Goal: Browse casually

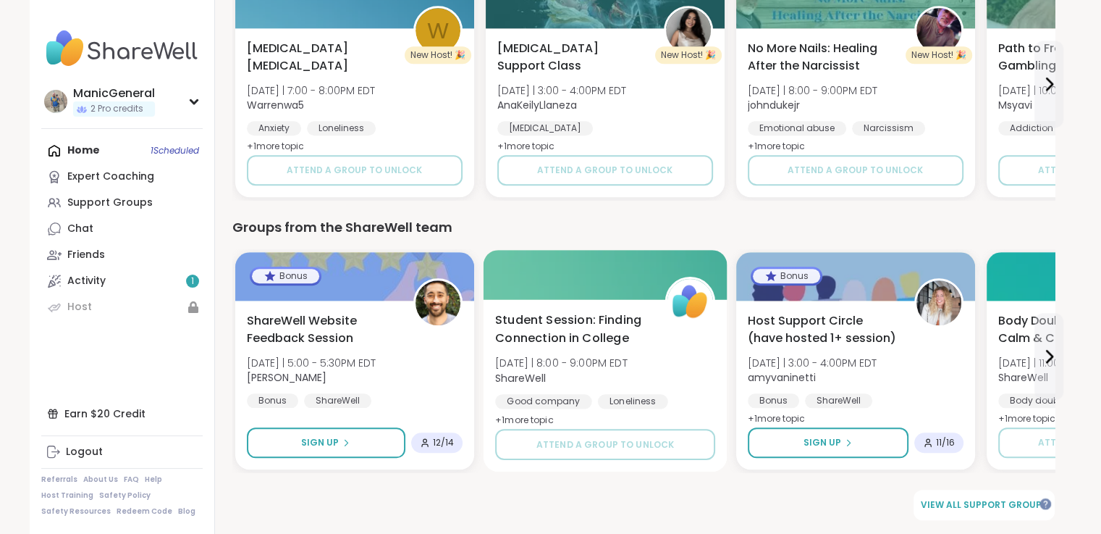
scroll to position [1284, 0]
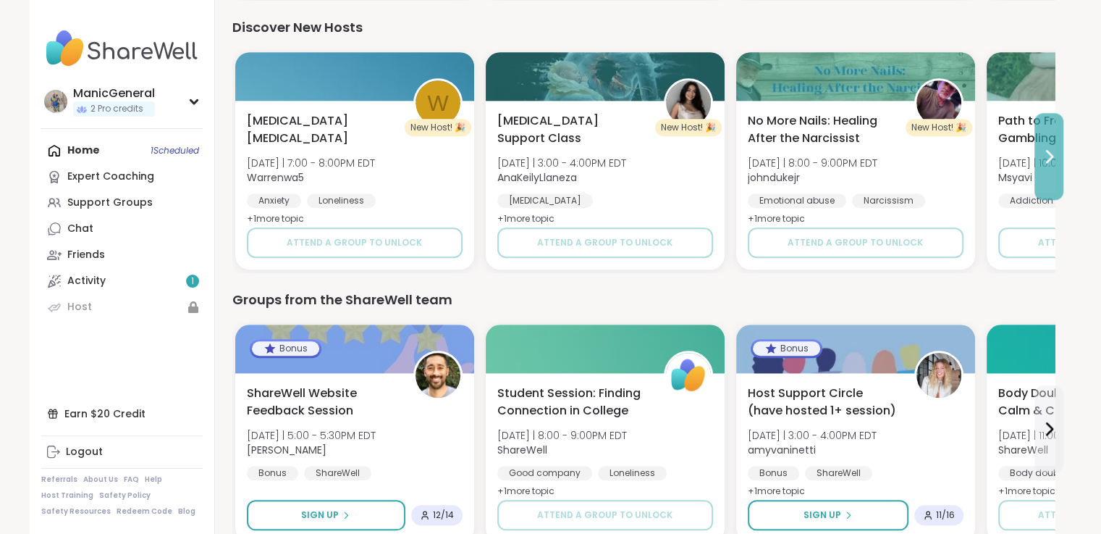
click at [1054, 159] on icon at bounding box center [1049, 156] width 17 height 17
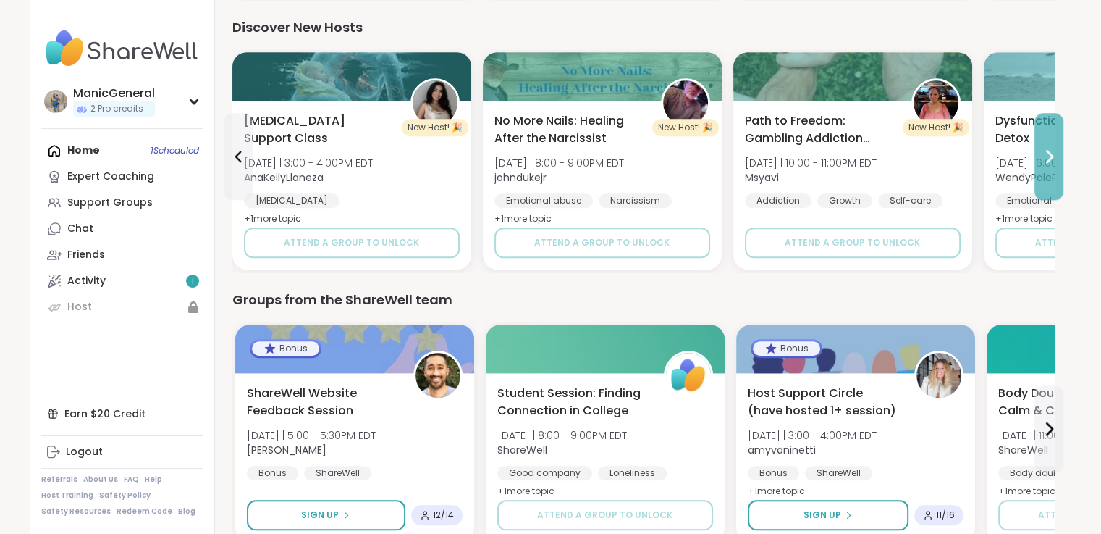
click at [1054, 159] on icon at bounding box center [1049, 156] width 17 height 17
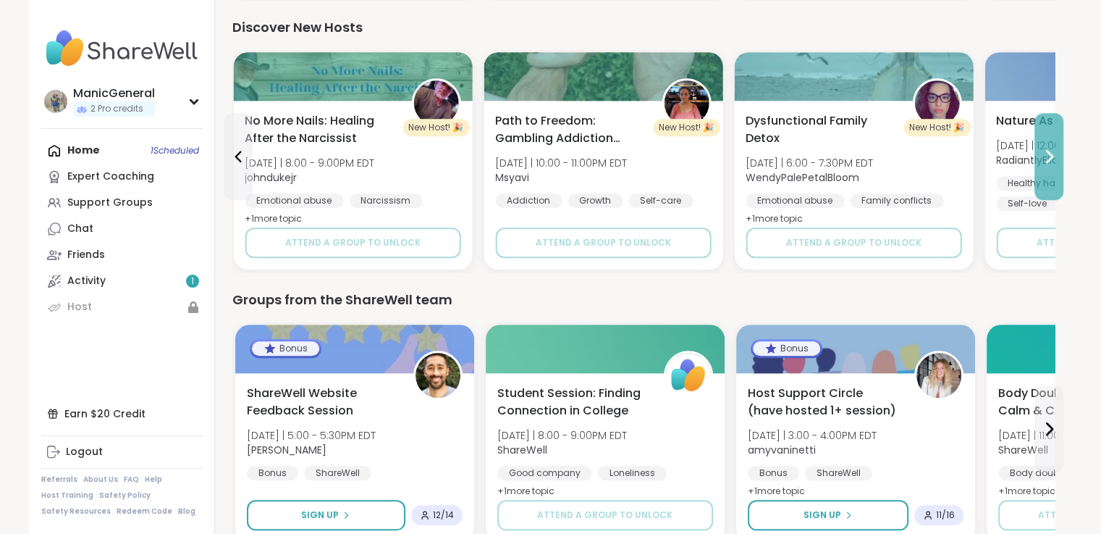
click at [1054, 159] on icon at bounding box center [1049, 156] width 17 height 17
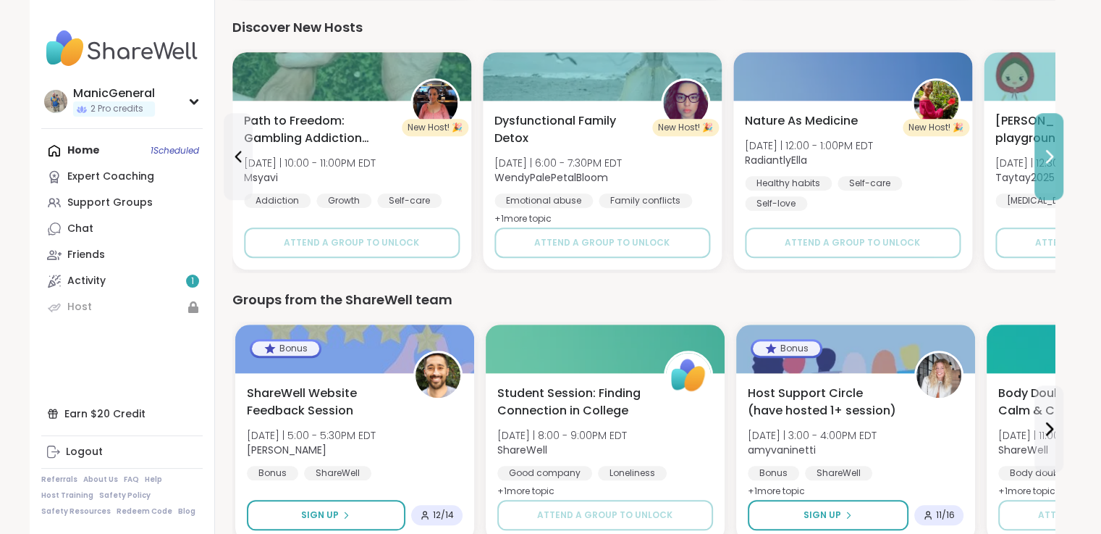
click at [1054, 159] on icon at bounding box center [1049, 156] width 17 height 17
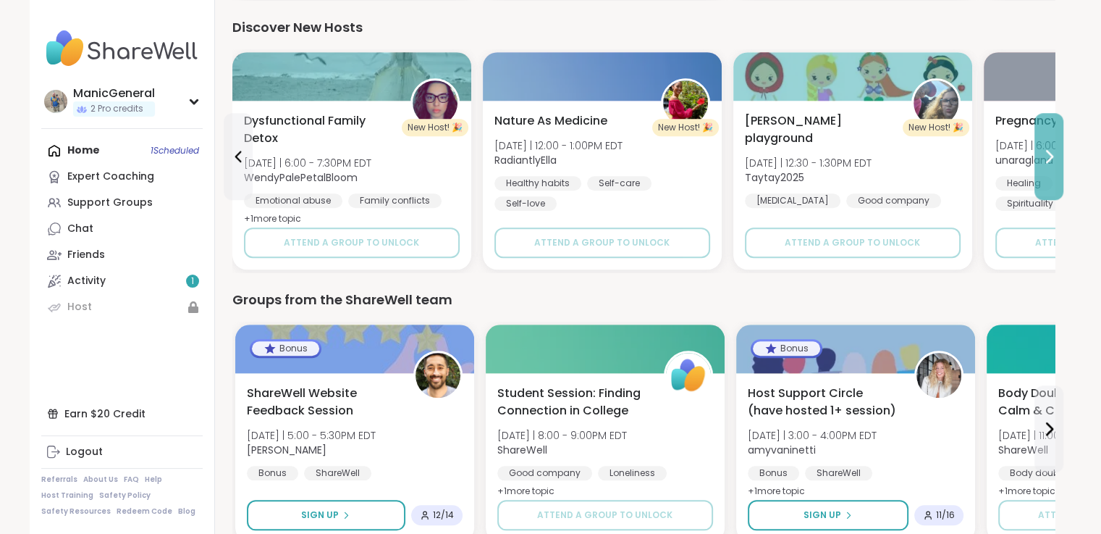
click at [1054, 159] on icon at bounding box center [1049, 156] width 17 height 17
